Goal: Information Seeking & Learning: Learn about a topic

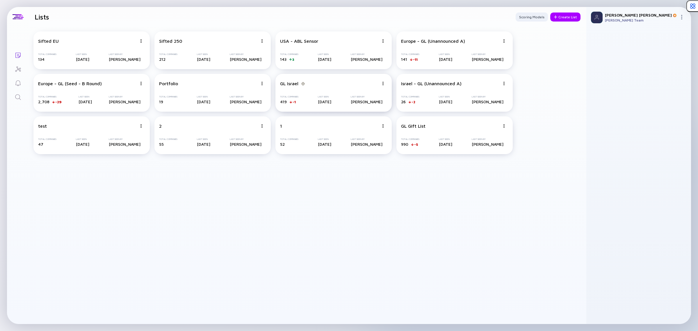
click at [303, 83] on img at bounding box center [303, 83] width 5 height 3
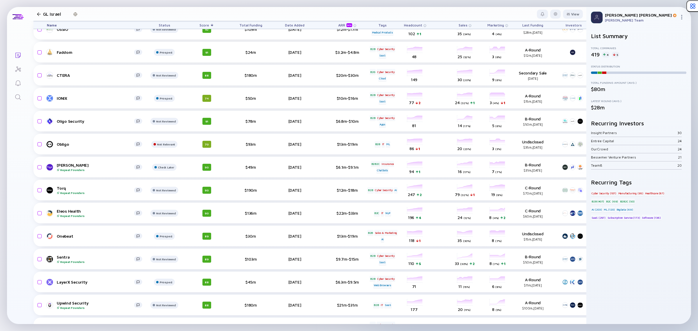
scroll to position [690, 0]
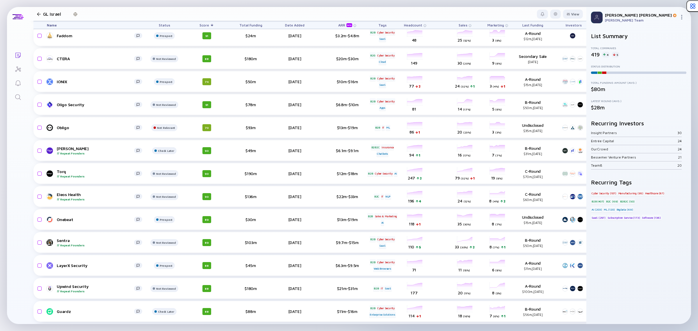
click at [11, 95] on link "Search" at bounding box center [18, 97] width 22 height 14
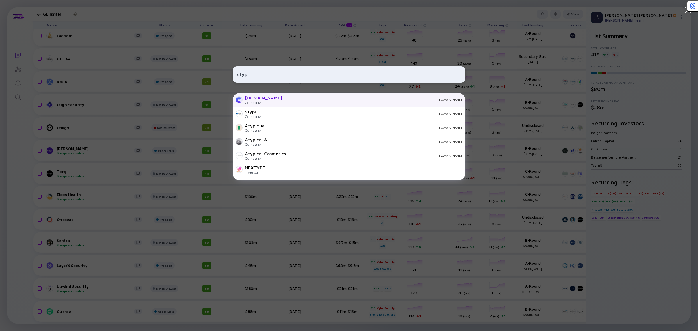
type input "xtyp"
click at [268, 103] on div "xtype.io Company xtype.io" at bounding box center [349, 100] width 233 height 14
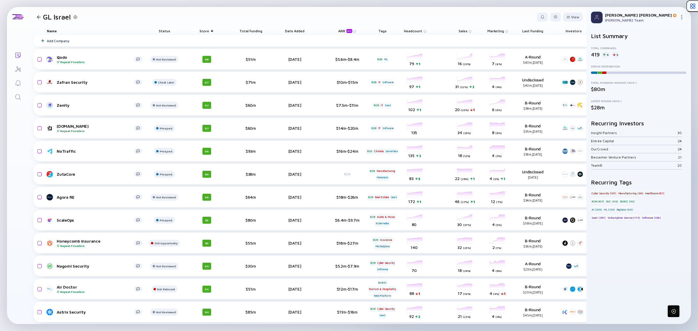
click at [12, 95] on link "Search" at bounding box center [18, 97] width 22 height 14
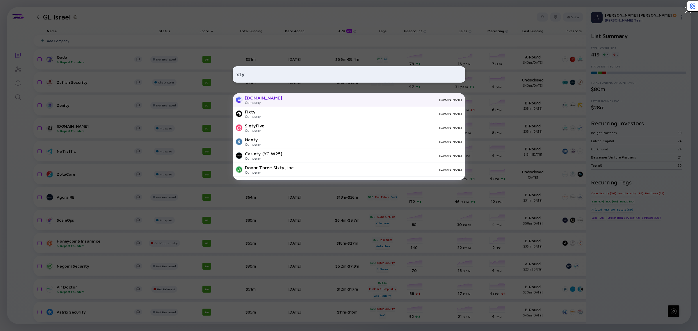
type input "xty"
click at [255, 98] on div "[DOMAIN_NAME]" at bounding box center [263, 97] width 37 height 5
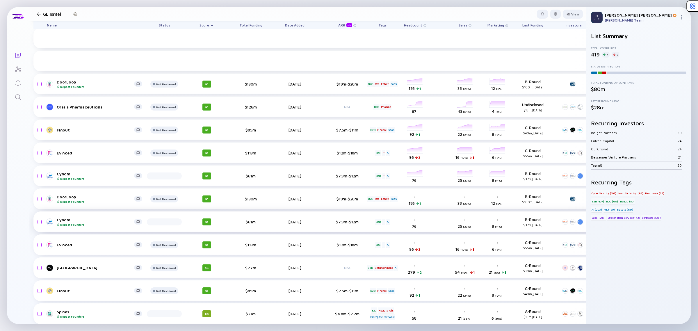
scroll to position [391, 0]
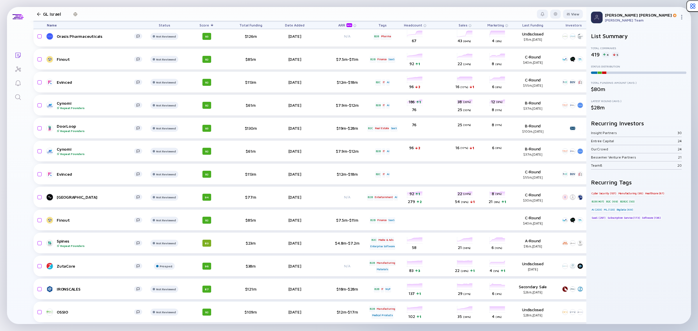
click at [586, 144] on div "List Summary Total Companies 419 4 5 Status Distribution Total Funding Amount (…" at bounding box center [638, 176] width 105 height 296
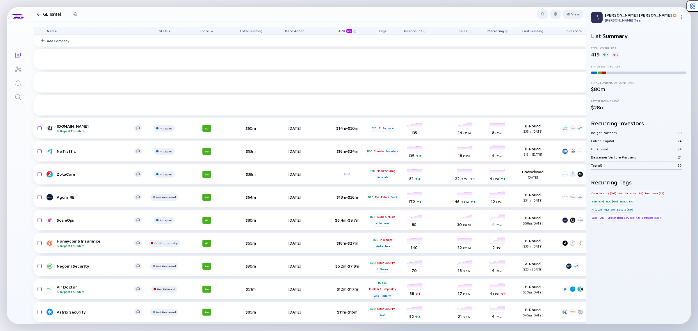
scroll to position [172, 0]
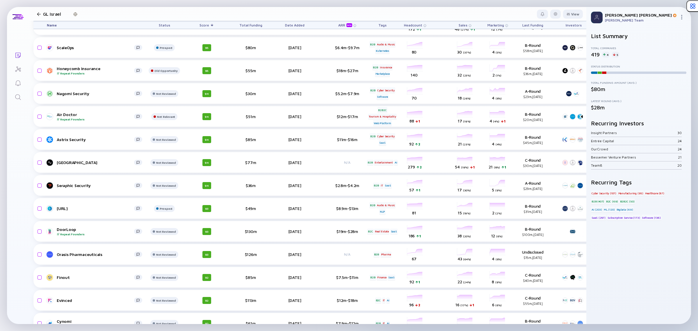
click at [17, 102] on link "Search" at bounding box center [18, 97] width 22 height 14
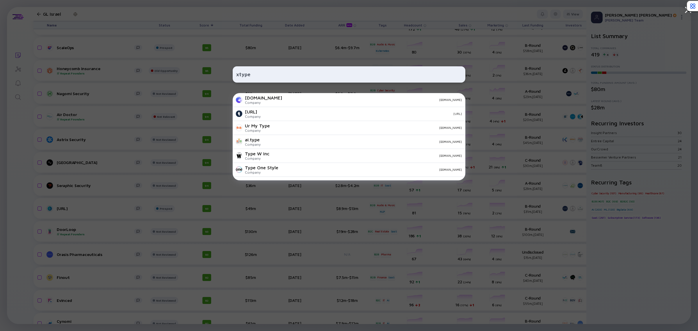
type input "xtype"
click at [250, 90] on div "xtype [DOMAIN_NAME] Company [DOMAIN_NAME] [URL] Company [URL] Ur My Type Compan…" at bounding box center [349, 165] width 233 height 331
click at [236, 101] on div at bounding box center [239, 99] width 7 height 7
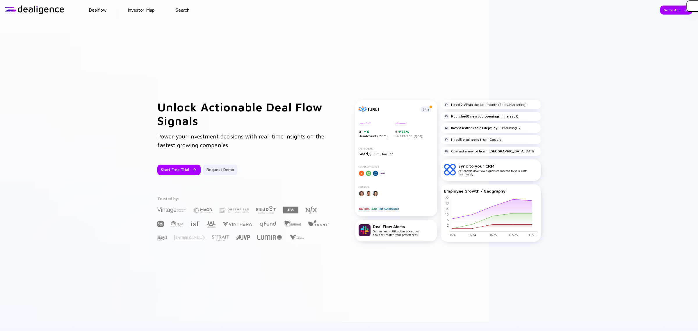
click at [665, 9] on div "Go to App" at bounding box center [676, 10] width 32 height 9
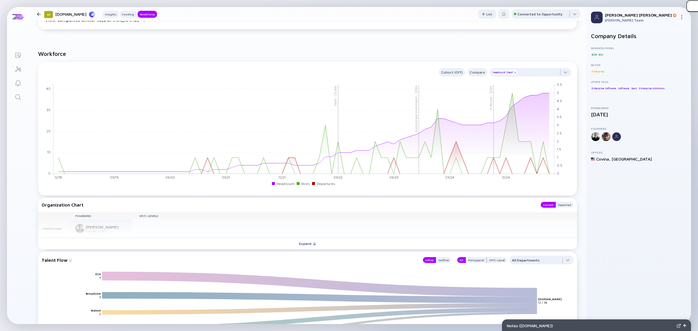
scroll to position [509, 0]
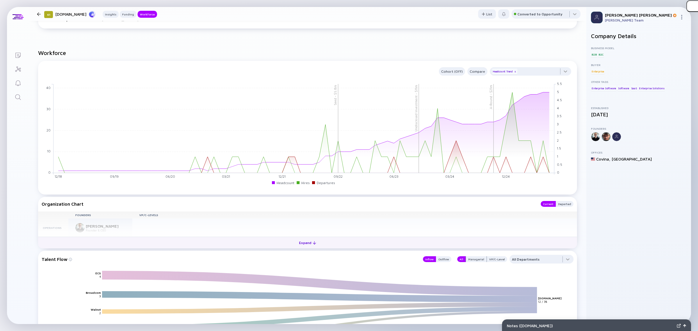
click at [225, 241] on button "Expand" at bounding box center [307, 243] width 539 height 12
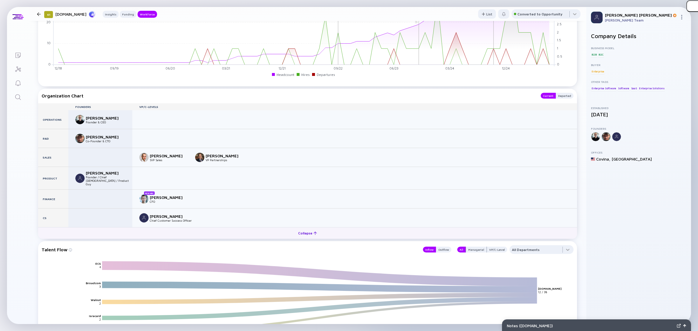
scroll to position [618, 0]
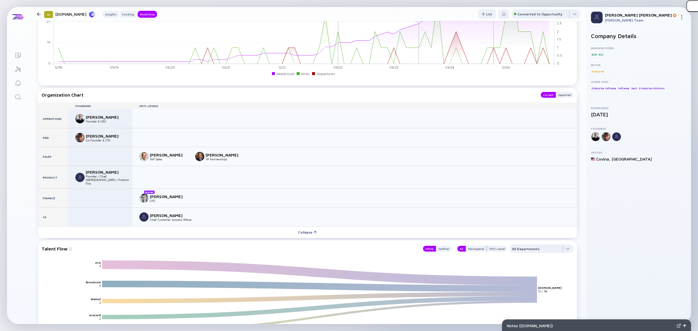
click at [164, 194] on div "[PERSON_NAME]" at bounding box center [169, 196] width 38 height 5
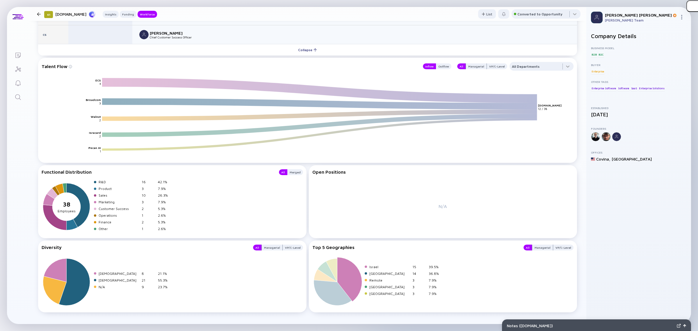
scroll to position [797, 0]
